Goal: Information Seeking & Learning: Learn about a topic

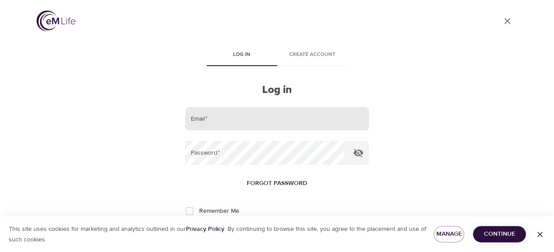
click at [237, 123] on input "email" at bounding box center [276, 119] width 183 height 24
type input "[EMAIL_ADDRESS][DOMAIN_NAME]"
click at [256, 231] on button "Log in" at bounding box center [277, 240] width 43 height 19
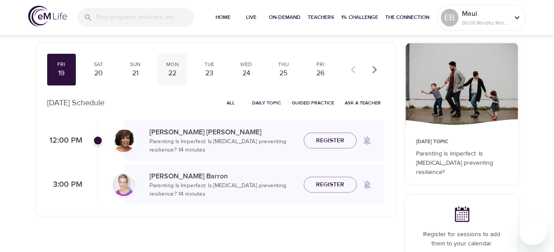
scroll to position [55, 0]
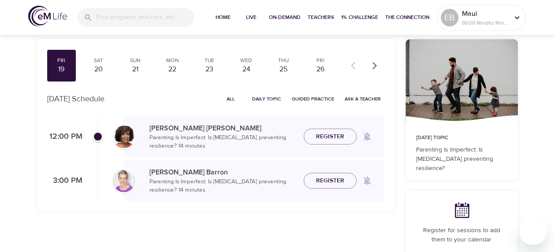
click at [234, 98] on span "All" at bounding box center [231, 99] width 21 height 8
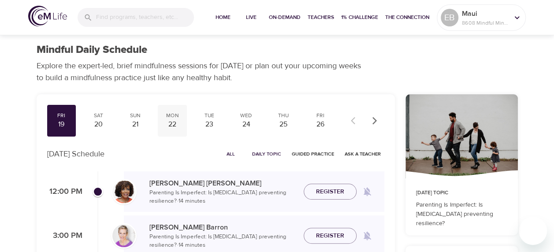
click at [177, 121] on div "22" at bounding box center [172, 125] width 22 height 10
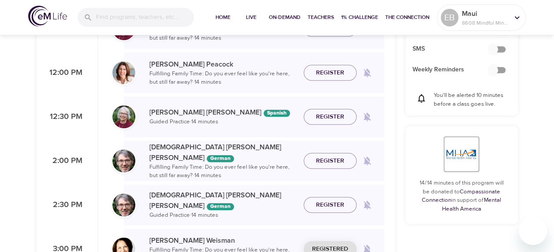
scroll to position [430, 0]
